Goal: Navigation & Orientation: Go to known website

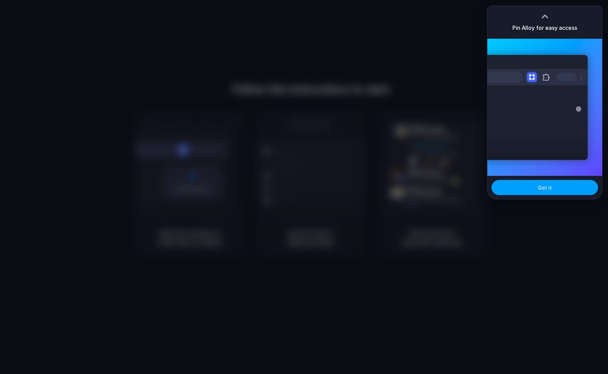
click at [538, 189] on button "Got it" at bounding box center [544, 187] width 107 height 15
